Goal: Task Accomplishment & Management: Use online tool/utility

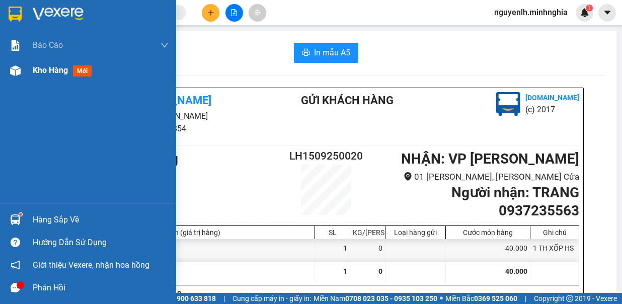
click at [92, 73] on span "mới" at bounding box center [82, 70] width 19 height 11
click at [80, 67] on span "mới" at bounding box center [82, 70] width 19 height 11
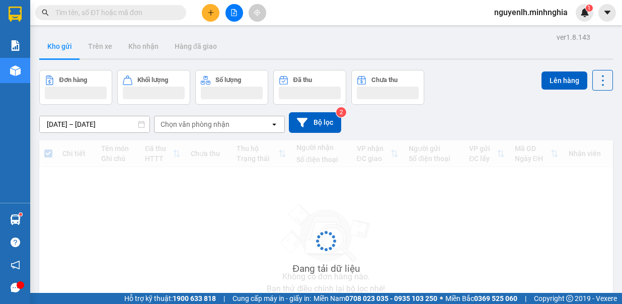
click at [216, 58] on div at bounding box center [326, 59] width 574 height 2
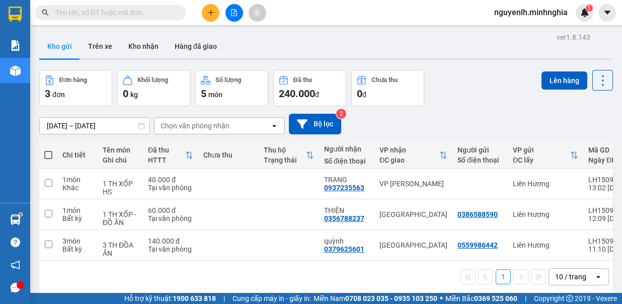
click at [47, 155] on span at bounding box center [48, 155] width 8 height 8
click at [48, 150] on input "checkbox" at bounding box center [48, 150] width 0 height 0
checkbox input "true"
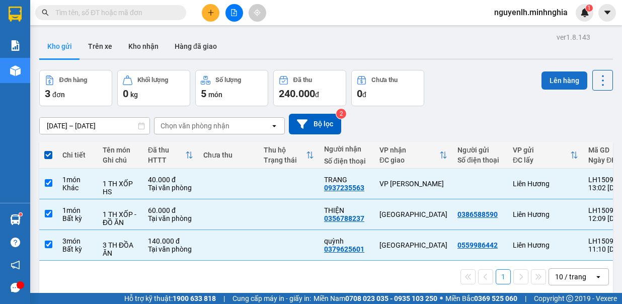
click at [565, 78] on button "Lên hàng" at bounding box center [565, 81] width 46 height 18
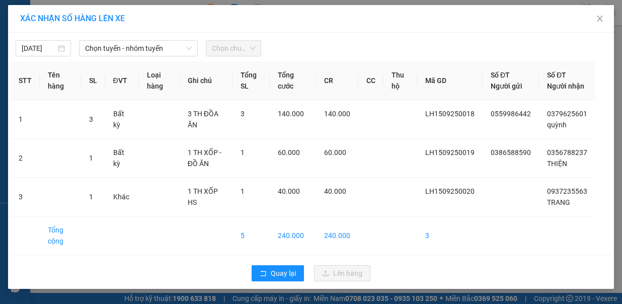
click at [159, 50] on span "Chọn tuyến - nhóm tuyến" at bounding box center [138, 48] width 107 height 15
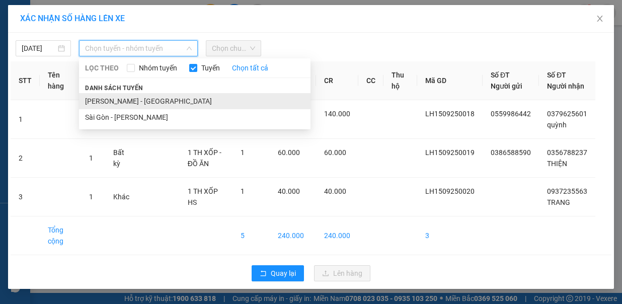
click at [114, 93] on li "[PERSON_NAME] - [GEOGRAPHIC_DATA]" at bounding box center [195, 101] width 232 height 16
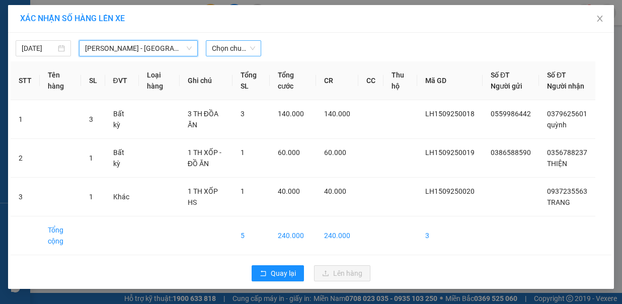
click at [217, 50] on span "Chọn chuyến" at bounding box center [233, 48] width 43 height 15
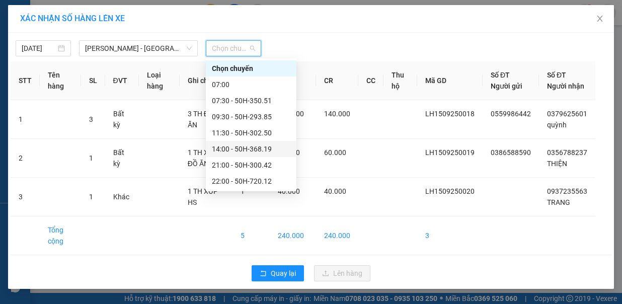
click at [234, 152] on div "14:00 - 50H-368.19" at bounding box center [251, 149] width 79 height 11
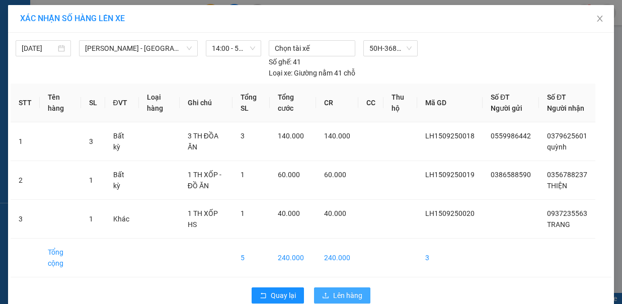
click at [350, 290] on span "Lên hàng" at bounding box center [347, 295] width 29 height 11
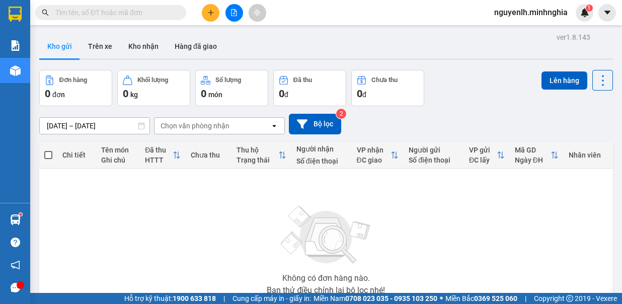
click at [234, 15] on icon "file-add" at bounding box center [234, 12] width 7 height 7
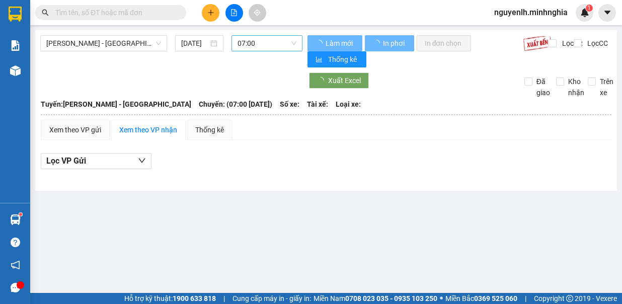
click at [270, 44] on span "07:00" at bounding box center [267, 43] width 59 height 15
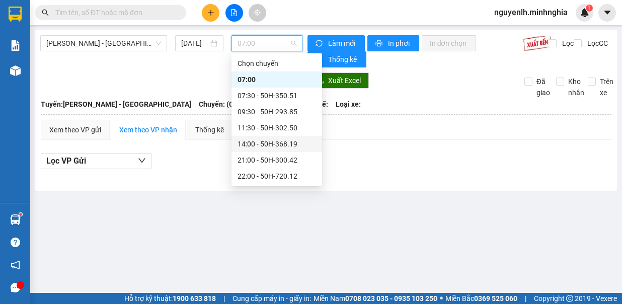
click at [250, 145] on div "14:00 - 50H-368.19" at bounding box center [277, 143] width 79 height 11
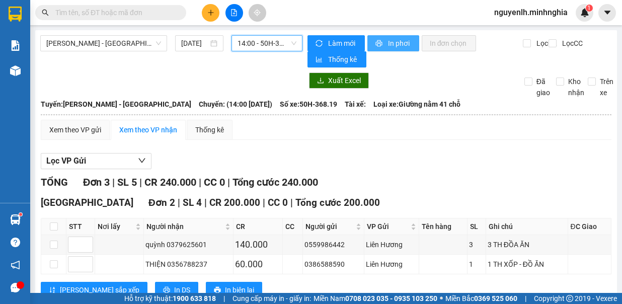
click at [396, 46] on span "In phơi" at bounding box center [399, 43] width 23 height 11
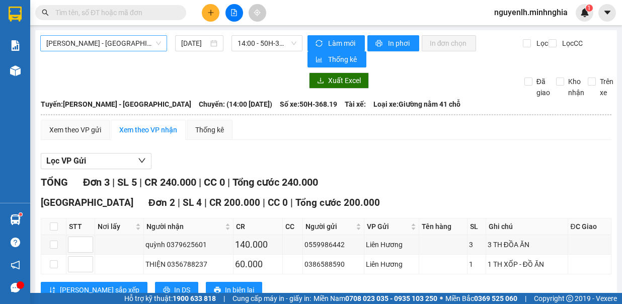
click at [127, 40] on span "[PERSON_NAME] - [GEOGRAPHIC_DATA]" at bounding box center [103, 43] width 115 height 15
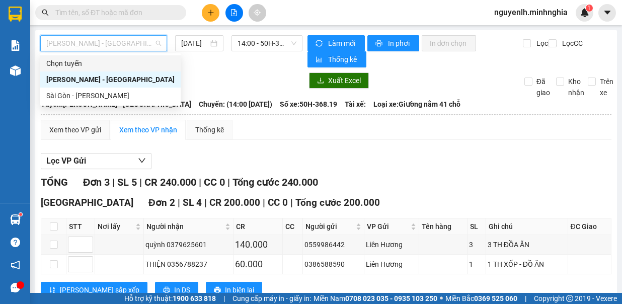
click at [101, 43] on span "[PERSON_NAME] - [GEOGRAPHIC_DATA]" at bounding box center [103, 43] width 115 height 15
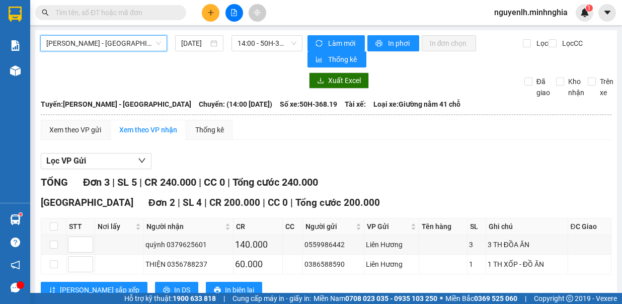
scroll to position [123, 0]
